Goal: Transaction & Acquisition: Purchase product/service

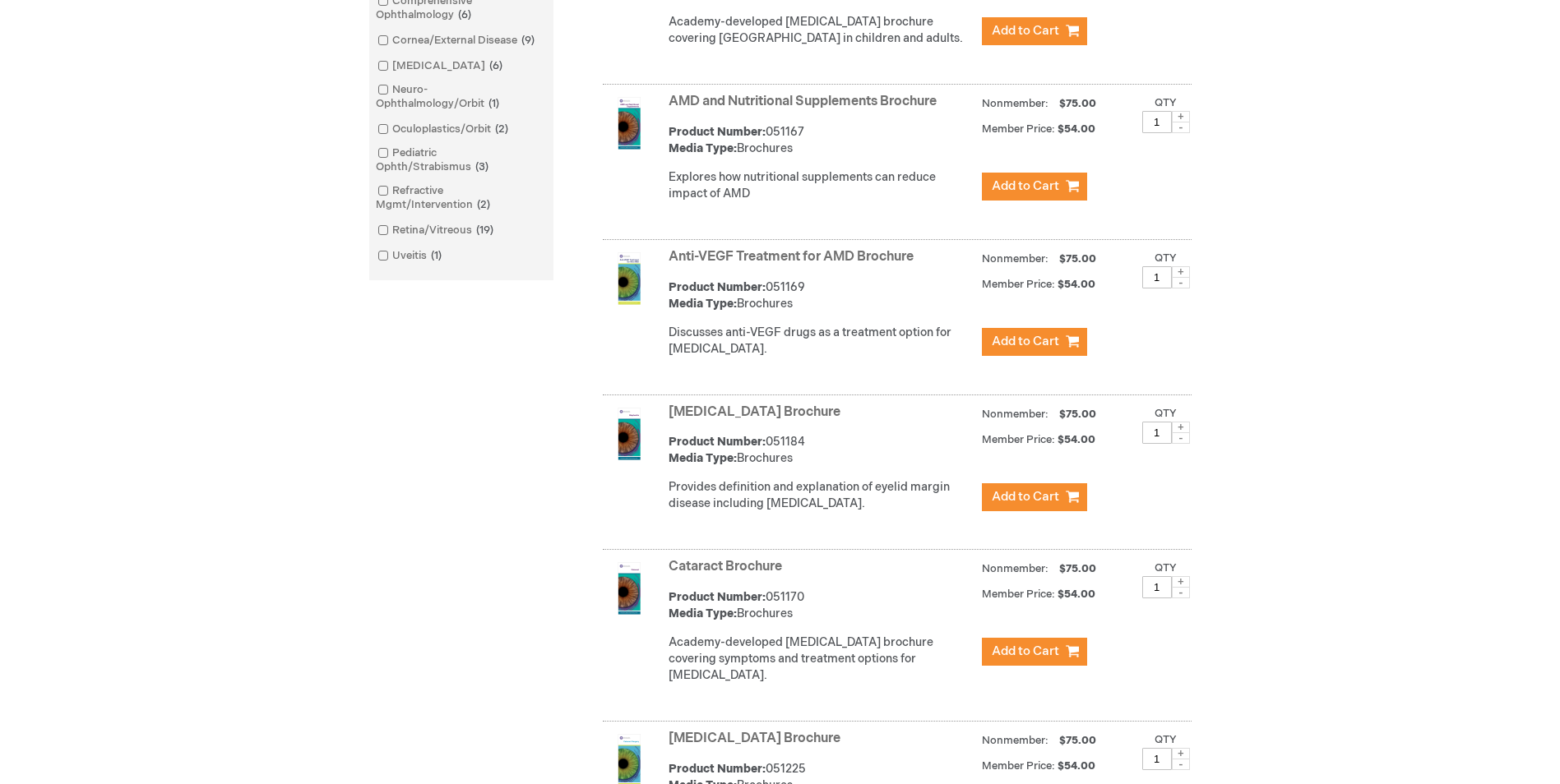
scroll to position [822, 0]
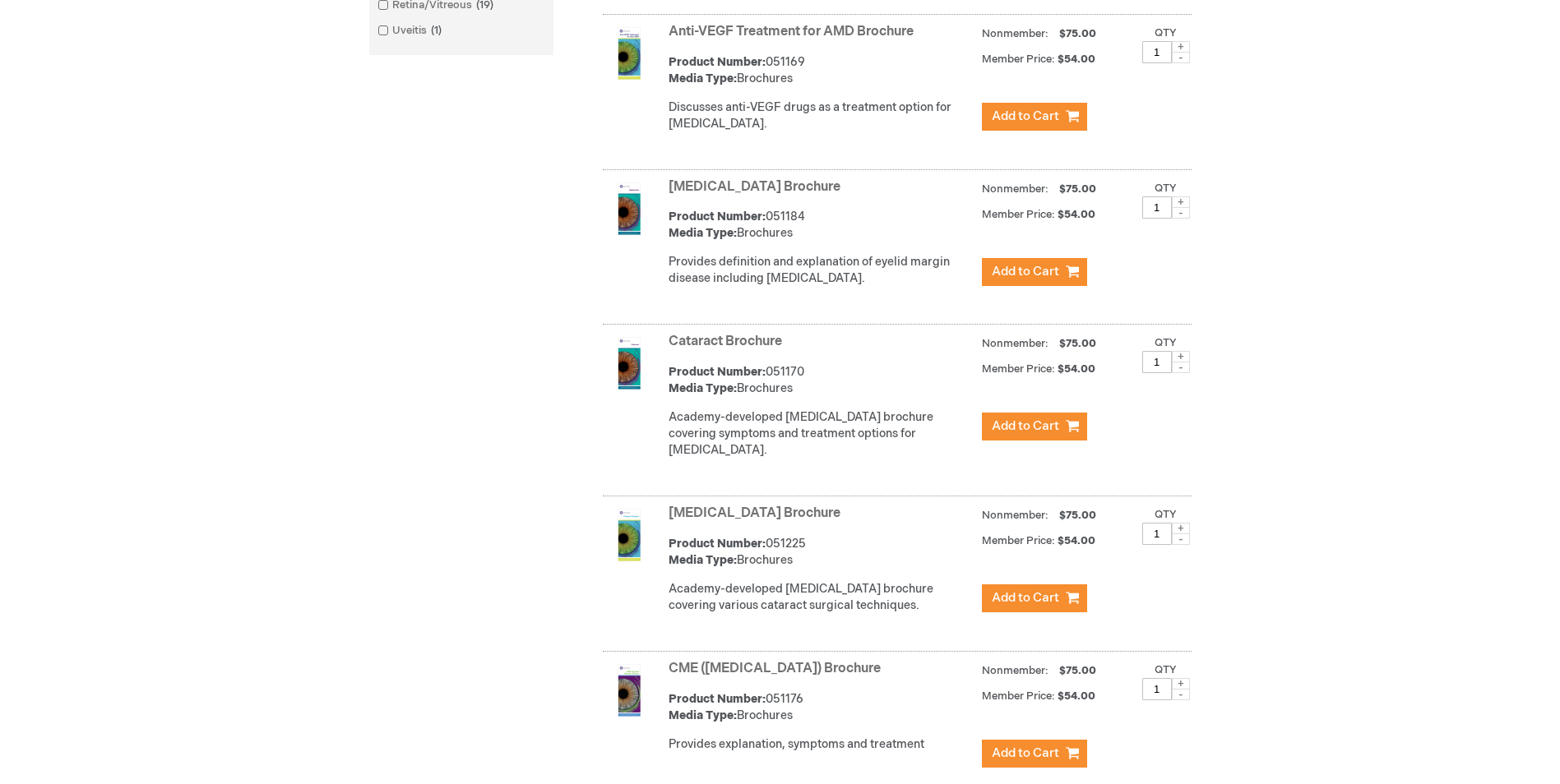
click at [774, 522] on link "[MEDICAL_DATA] Brochure" at bounding box center [754, 513] width 172 height 15
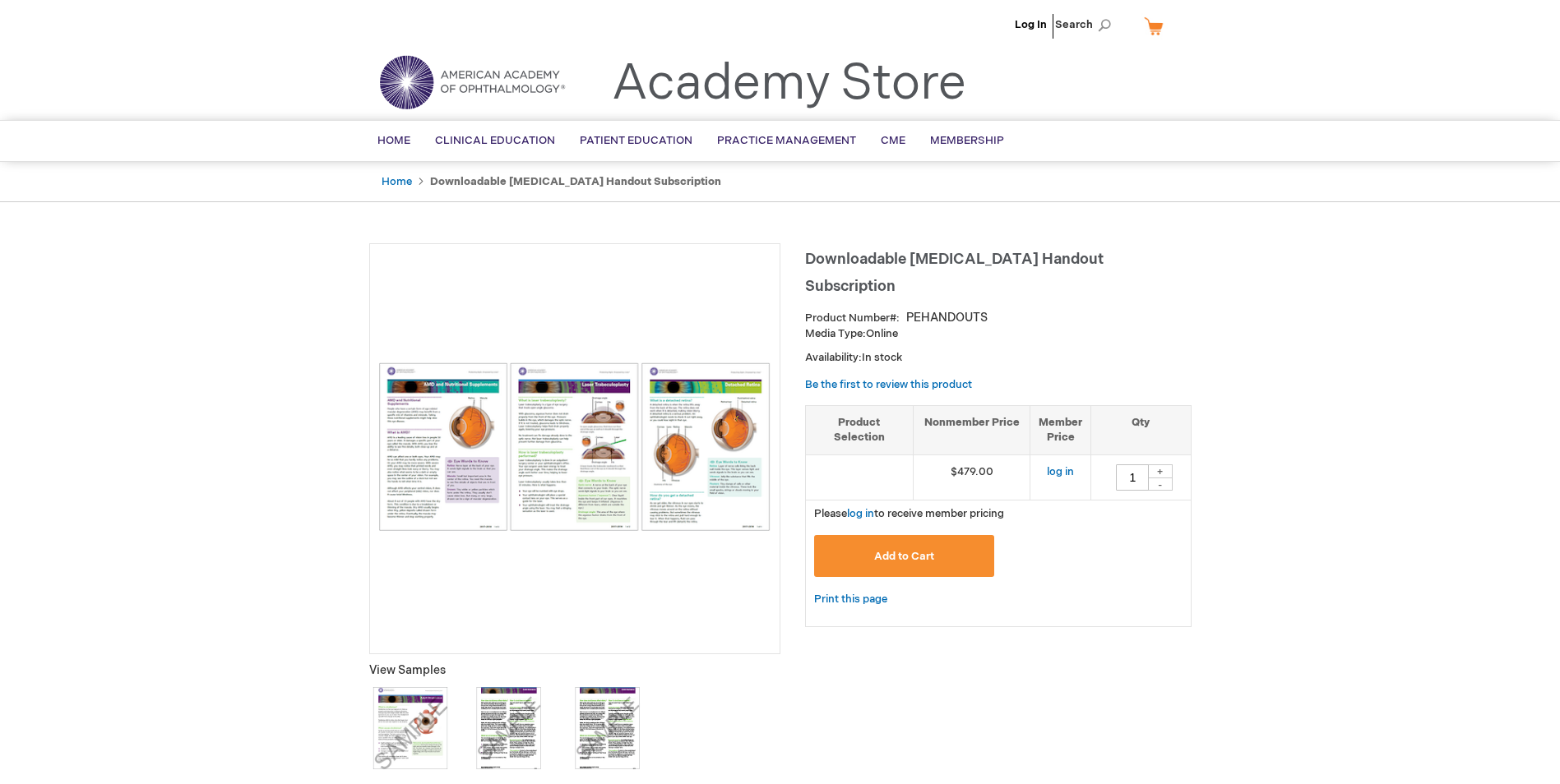
click at [452, 456] on img at bounding box center [574, 447] width 393 height 169
click at [466, 447] on img at bounding box center [574, 447] width 393 height 169
click at [480, 443] on img at bounding box center [574, 447] width 393 height 169
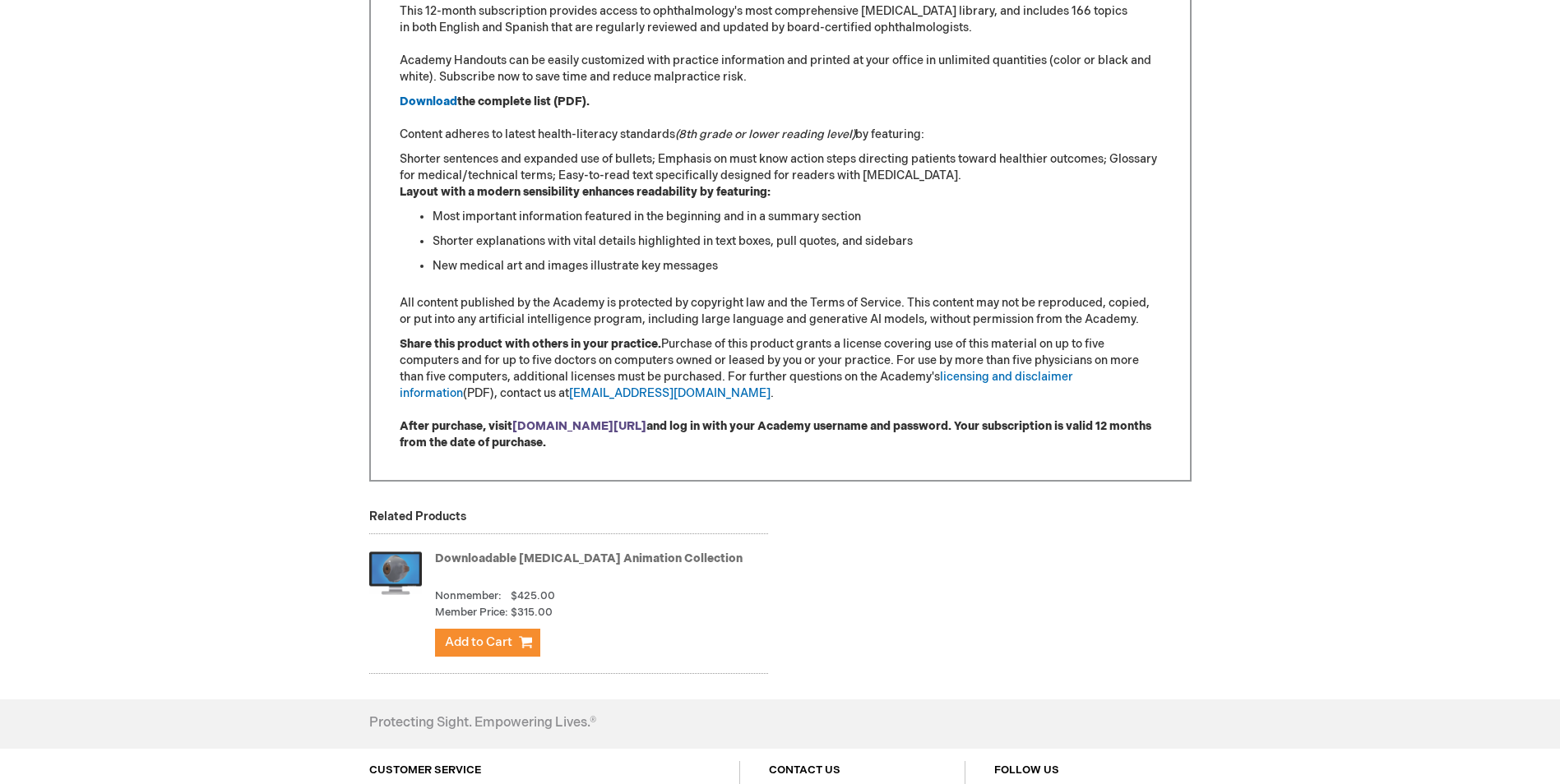
scroll to position [986, 0]
